Goal: Navigation & Orientation: Find specific page/section

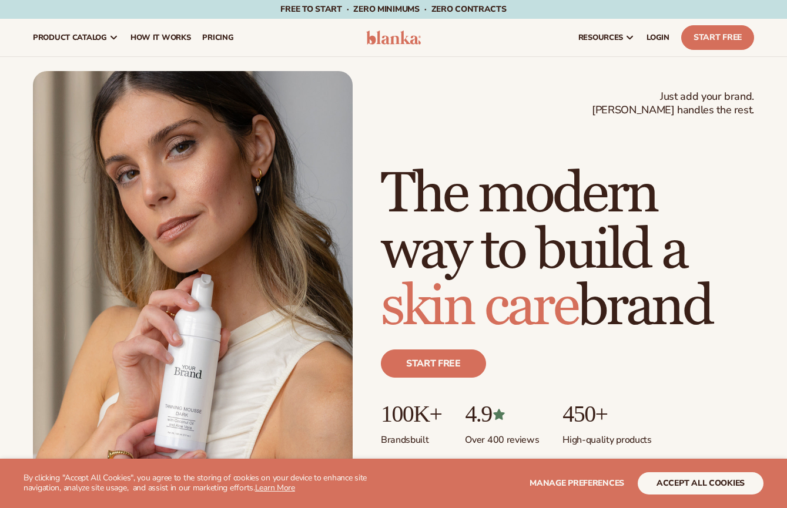
click at [701, 482] on button "accept all cookies" at bounding box center [701, 484] width 126 height 22
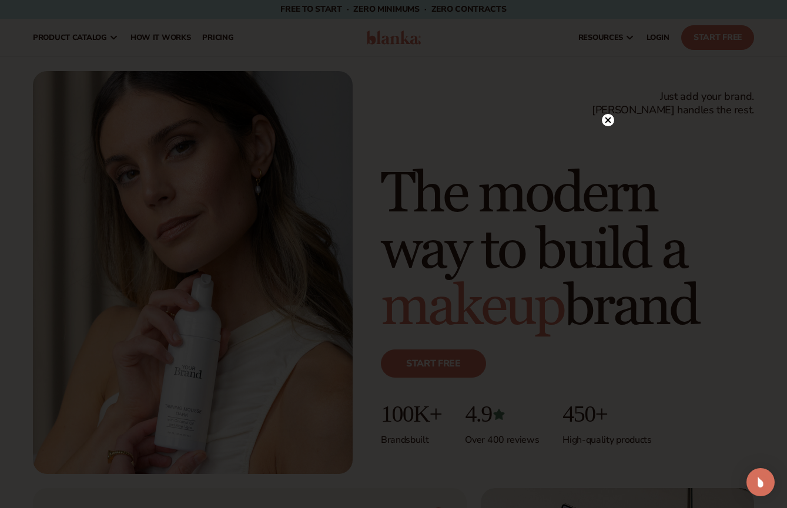
click at [605, 116] on circle at bounding box center [608, 120] width 12 height 12
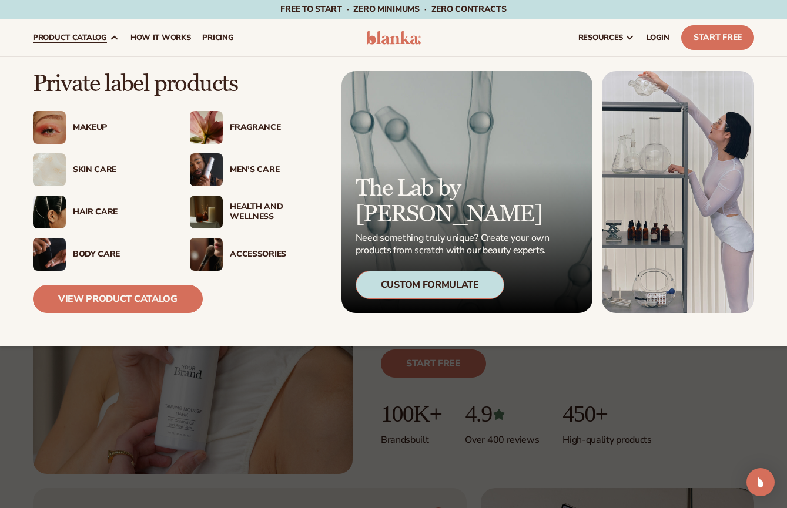
click at [84, 169] on div "Skin Care" at bounding box center [119, 170] width 93 height 10
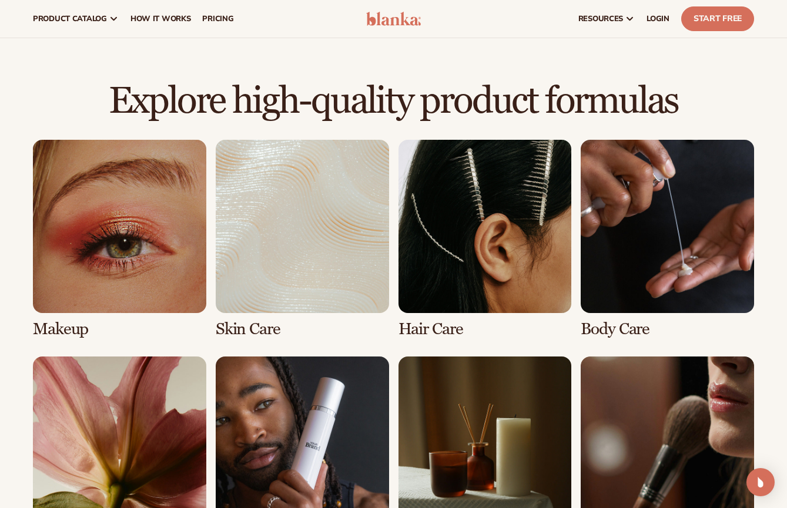
scroll to position [733, 0]
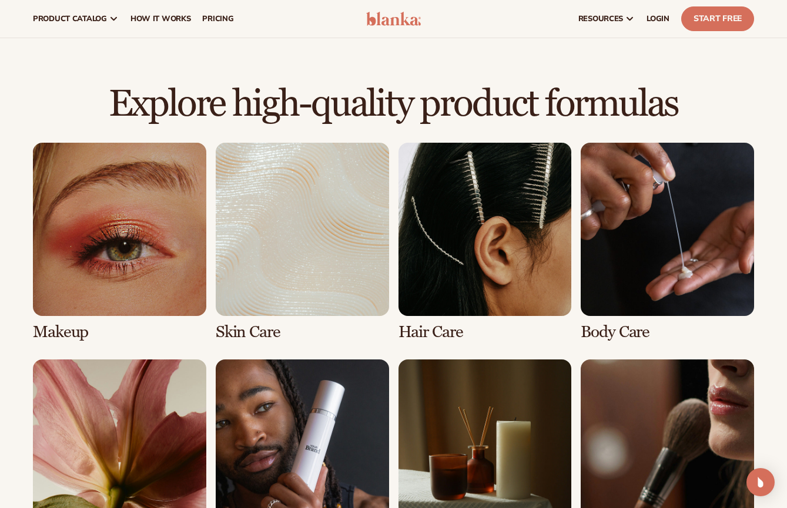
click at [676, 230] on link "4 / 8" at bounding box center [667, 242] width 173 height 199
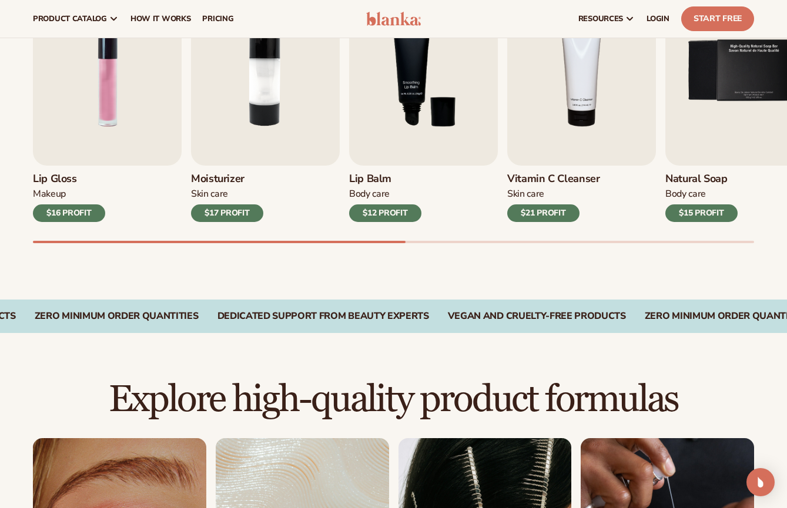
scroll to position [388, 0]
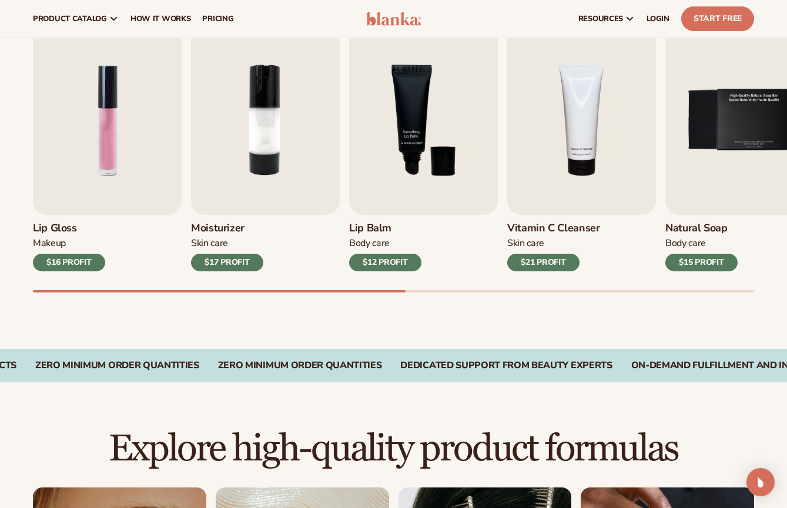
click at [196, 302] on div "Best sellers Private label products to start your beauty and self care line [DA…" at bounding box center [393, 138] width 787 height 421
